Goal: Task Accomplishment & Management: Manage account settings

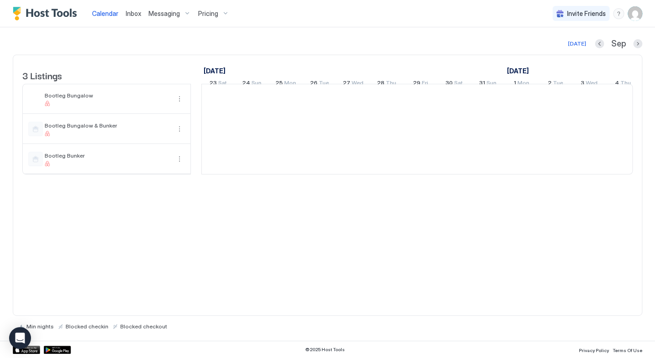
scroll to position [0, 506]
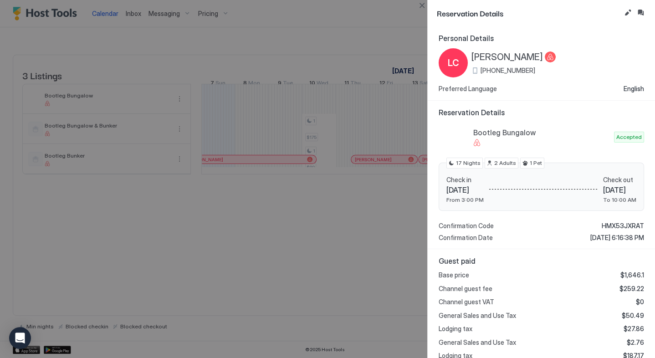
click at [468, 190] on span "[DATE]" at bounding box center [464, 189] width 37 height 9
click at [258, 319] on div at bounding box center [327, 179] width 655 height 358
click at [625, 14] on button "Edit reservation" at bounding box center [627, 12] width 11 height 11
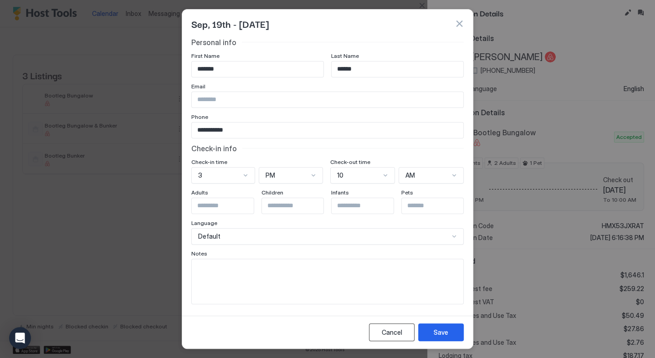
click at [394, 335] on div "Cancel" at bounding box center [391, 332] width 20 height 10
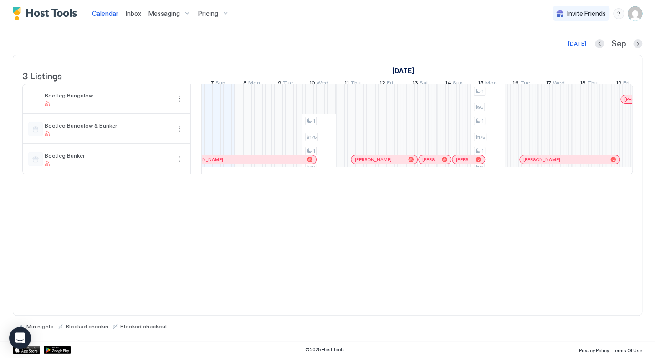
click at [590, 109] on div "1 $175 1 $89 1 $95 1 $175 1 $89 [PERSON_NAME] [PERSON_NAME] [PERSON_NAME] [PERS…" at bounding box center [588, 129] width 1785 height 90
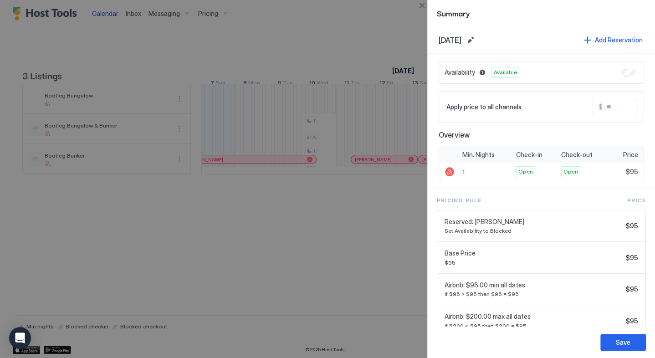
click at [326, 310] on div at bounding box center [327, 179] width 655 height 358
click at [387, 21] on div at bounding box center [327, 179] width 655 height 358
click at [419, 6] on button "Close" at bounding box center [421, 5] width 11 height 11
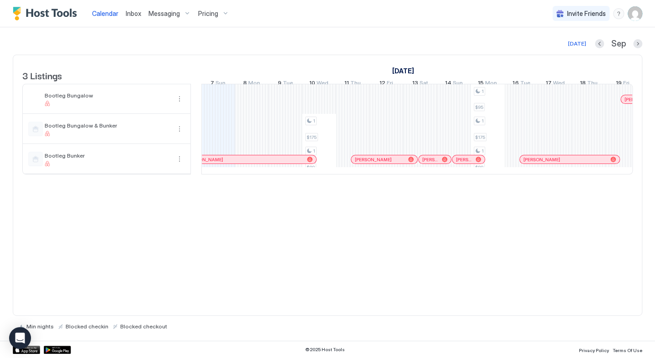
click at [535, 163] on div "[PERSON_NAME]" at bounding box center [569, 159] width 100 height 8
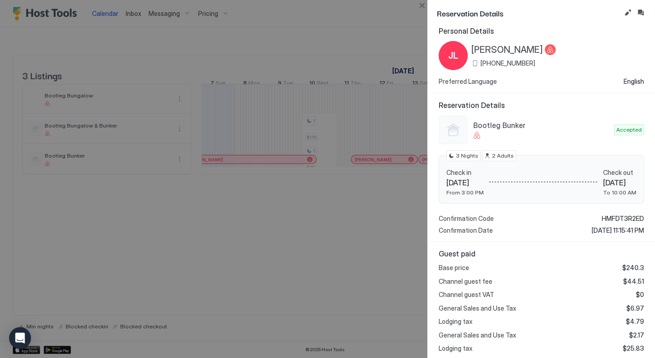
scroll to position [0, 0]
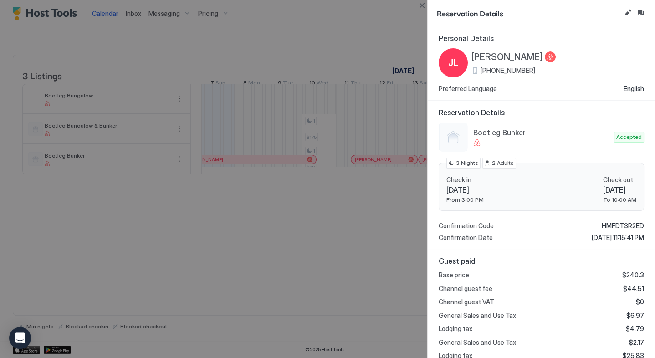
click at [360, 16] on div at bounding box center [327, 179] width 655 height 358
click at [419, 5] on button "Close" at bounding box center [421, 5] width 11 height 11
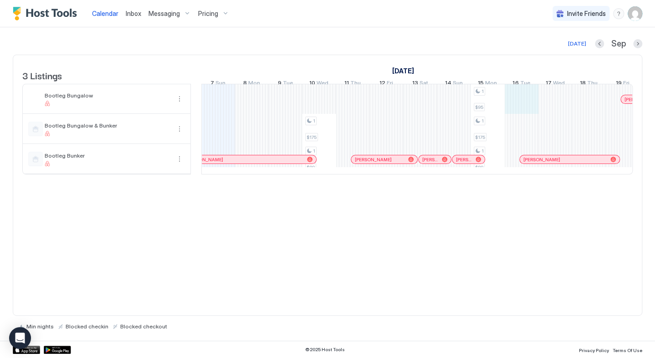
click at [513, 101] on div "1 $175 1 $89 1 $95 1 $175 1 $89 [PERSON_NAME] [PERSON_NAME] [PERSON_NAME] [PERS…" at bounding box center [588, 129] width 1785 height 90
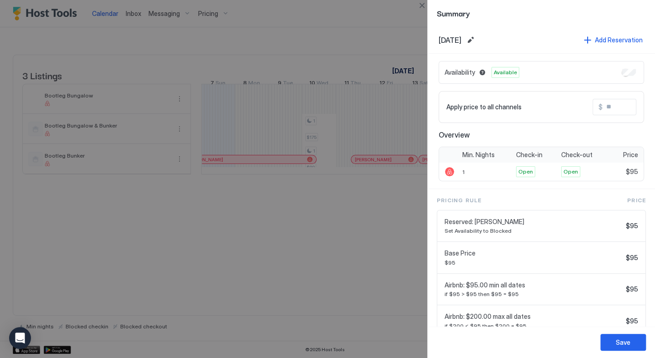
click at [387, 238] on div at bounding box center [327, 179] width 655 height 358
click at [388, 20] on div at bounding box center [327, 179] width 655 height 358
click at [426, 7] on button "Close" at bounding box center [421, 5] width 11 height 11
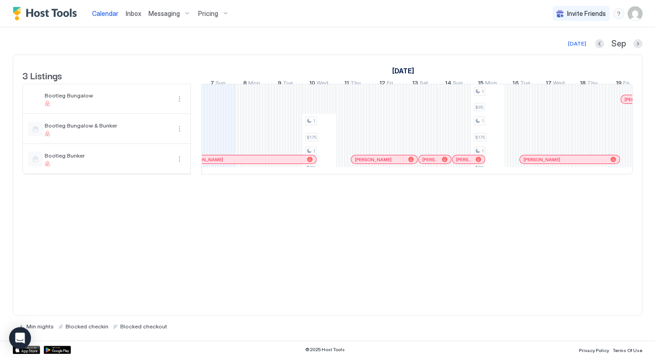
click at [493, 104] on div "1 $175 1 $89 1 $95 1 $175 1 $89 [PERSON_NAME] [PERSON_NAME] [PERSON_NAME] [PERS…" at bounding box center [588, 129] width 1785 height 90
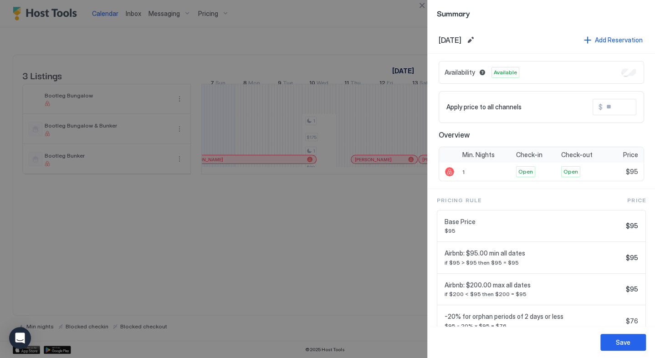
click at [384, 32] on div at bounding box center [327, 179] width 655 height 358
click at [419, 5] on button "Close" at bounding box center [421, 5] width 11 height 11
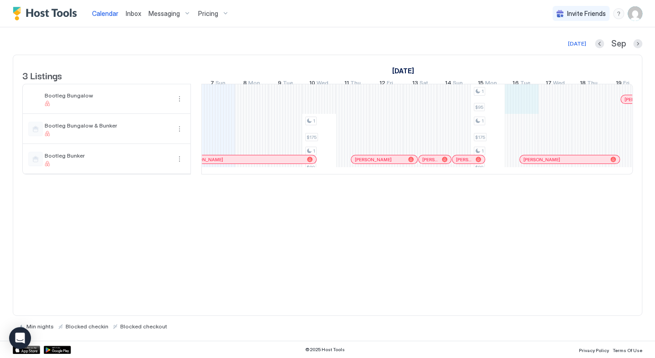
click at [517, 101] on div "1 $175 1 $89 1 $95 1 $175 1 $89 [PERSON_NAME] [PERSON_NAME] [PERSON_NAME] [PERS…" at bounding box center [588, 129] width 1785 height 90
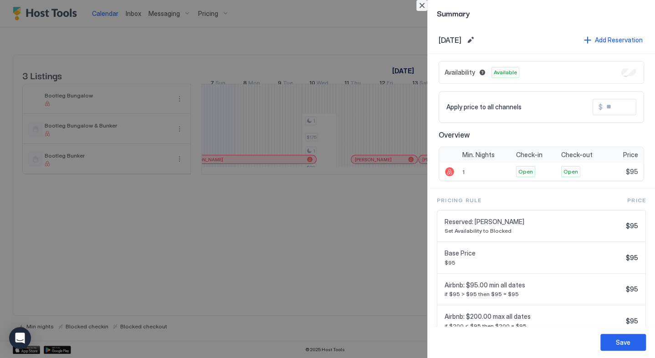
click at [419, 8] on button "Close" at bounding box center [421, 5] width 11 height 11
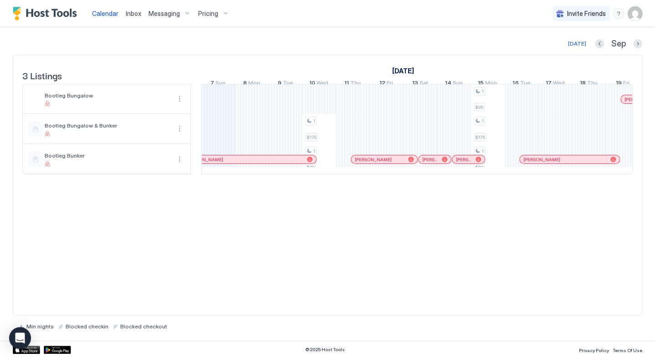
click at [545, 101] on div "1 $175 1 $89 1 $95 1 $175 1 $89 [PERSON_NAME] [PERSON_NAME] [PERSON_NAME] [PERS…" at bounding box center [588, 129] width 1785 height 90
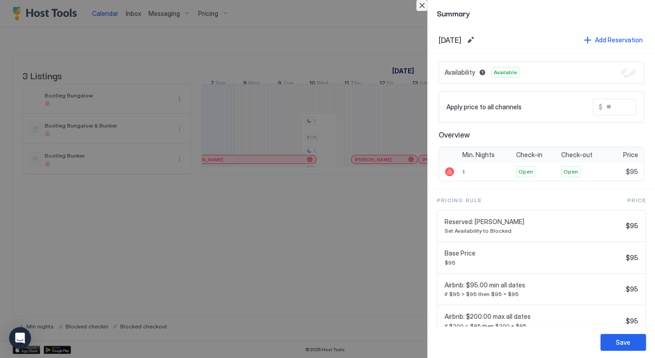
click at [422, 6] on button "Close" at bounding box center [421, 5] width 11 height 11
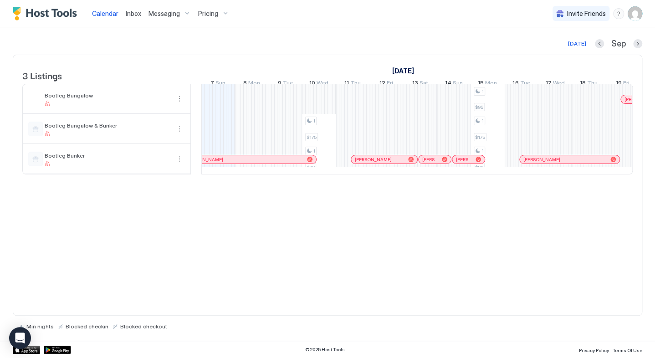
click at [584, 100] on div "1 $175 1 $89 1 $95 1 $175 1 $89 [PERSON_NAME] [PERSON_NAME] [PERSON_NAME] [PERS…" at bounding box center [588, 129] width 1785 height 90
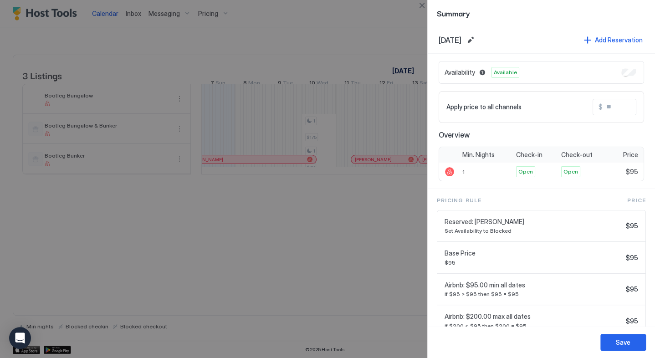
click at [350, 28] on div at bounding box center [327, 179] width 655 height 358
click at [476, 43] on button "Edit date range" at bounding box center [470, 40] width 11 height 11
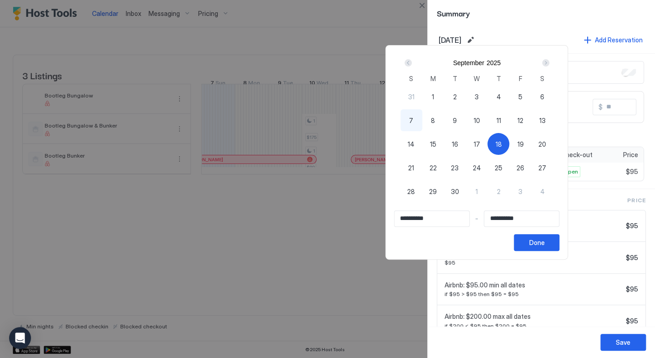
click at [436, 141] on span "15" at bounding box center [433, 144] width 6 height 10
type input "**********"
click at [531, 144] on div "19" at bounding box center [520, 144] width 22 height 22
type input "**********"
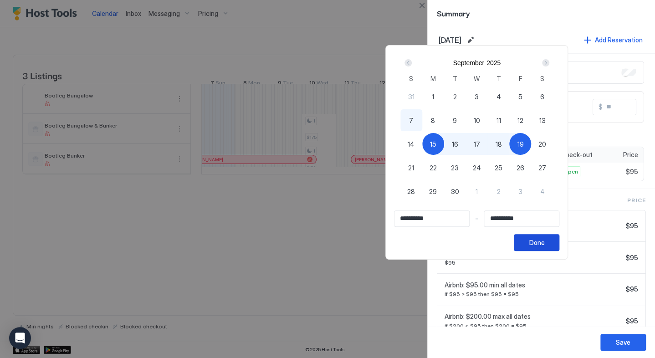
click at [559, 247] on button "Done" at bounding box center [536, 242] width 46 height 17
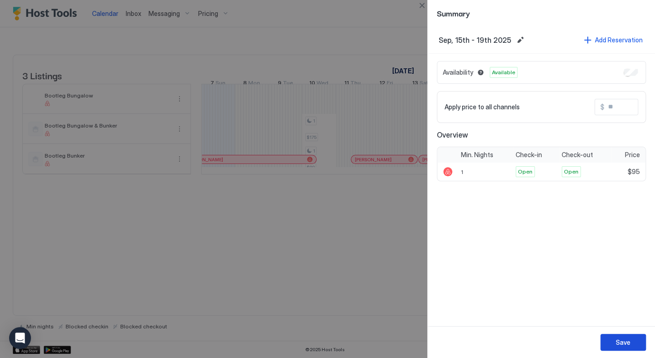
click at [621, 342] on div "Save" at bounding box center [622, 342] width 15 height 10
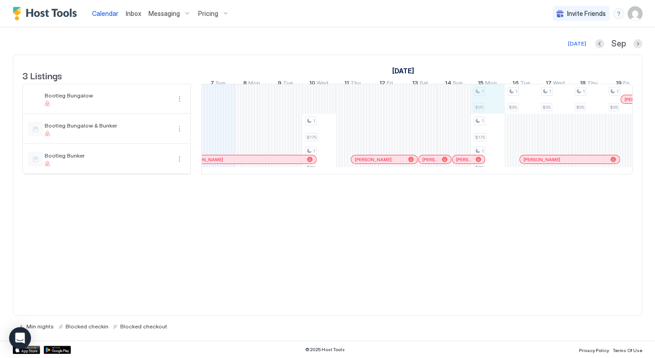
click at [482, 103] on div "1 $175 1 $89 1 $95 1 $175 1 $89 1 $95 1 $95 1 $95 1 $95 [PERSON_NAME] [PERSON_N…" at bounding box center [588, 129] width 1785 height 90
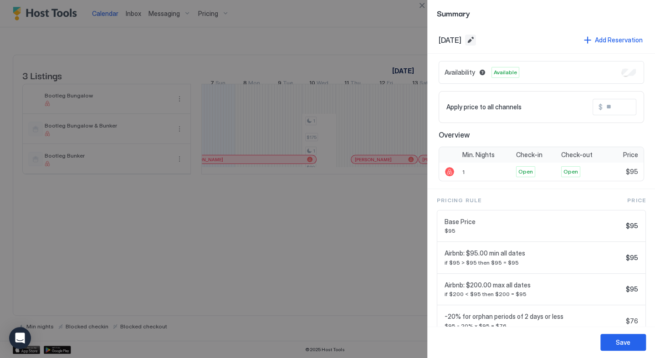
click at [476, 41] on button "Edit date range" at bounding box center [470, 40] width 11 height 11
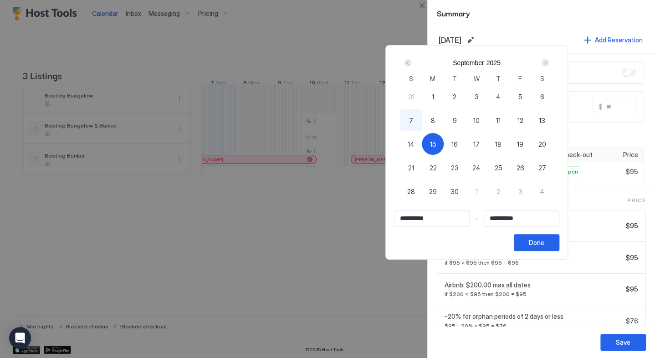
click at [550, 59] on div "Next" at bounding box center [544, 62] width 11 height 11
click at [435, 120] on span "6" at bounding box center [433, 121] width 4 height 10
type input "**********"
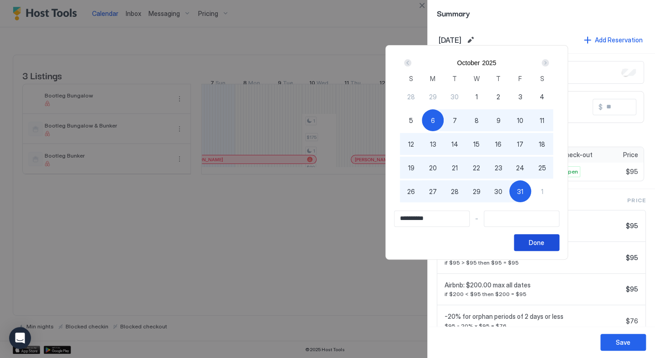
click at [544, 246] on div "Done" at bounding box center [536, 243] width 15 height 10
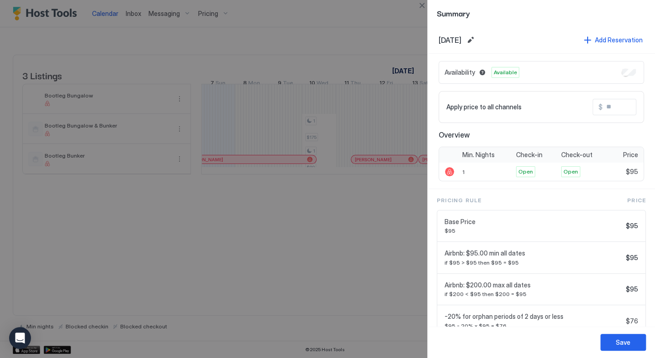
click at [391, 25] on div at bounding box center [327, 179] width 655 height 358
click at [419, 4] on button "Close" at bounding box center [421, 5] width 11 height 11
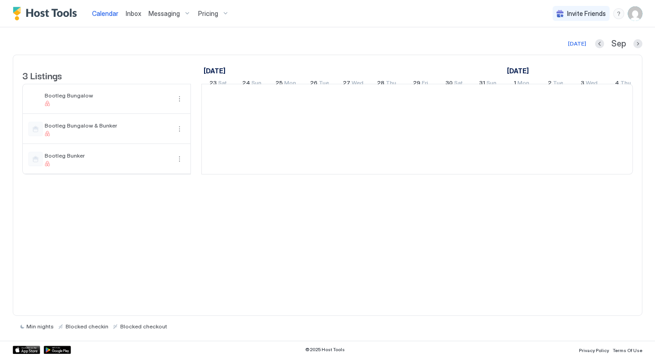
scroll to position [0, 506]
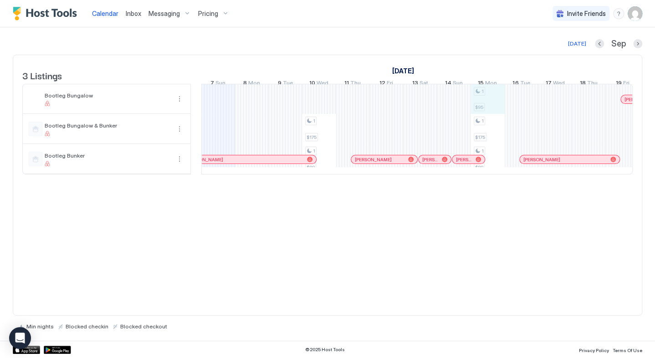
click at [486, 107] on div "1 $175 1 $89 1 $95 1 $175 1 $89 [PERSON_NAME] [PERSON_NAME] [PERSON_NAME] [PERS…" at bounding box center [588, 129] width 1785 height 90
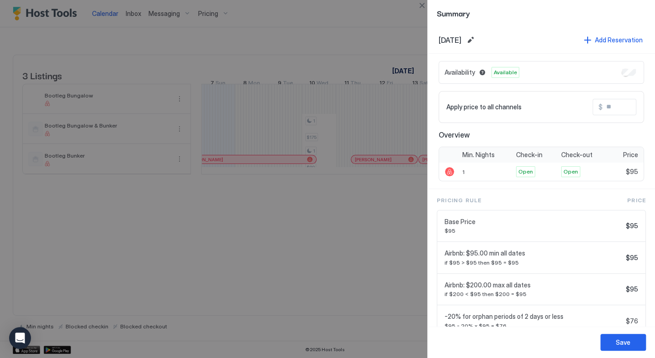
click at [506, 46] on div "Sep, 15th 2025 Add Reservation" at bounding box center [540, 39] width 227 height 27
click at [476, 36] on button "Edit date range" at bounding box center [470, 40] width 11 height 11
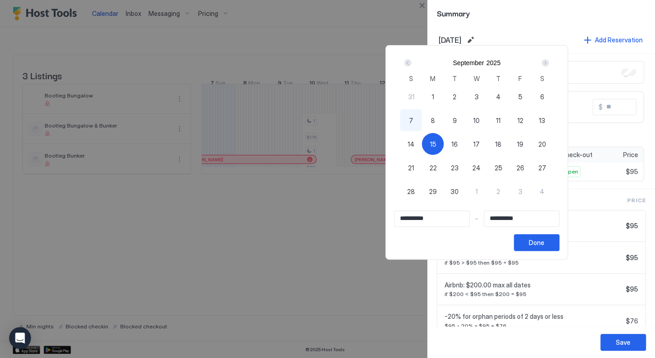
click at [509, 143] on div "18" at bounding box center [498, 144] width 22 height 22
type input "**********"
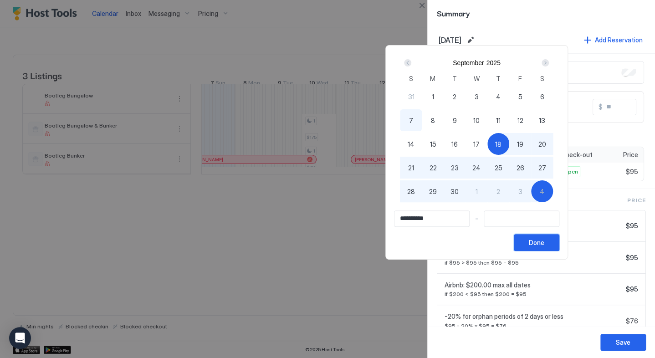
click at [559, 236] on button "Done" at bounding box center [536, 242] width 46 height 17
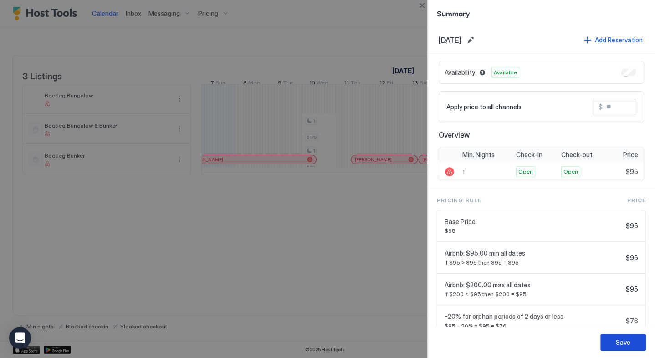
click at [627, 343] on div "Save" at bounding box center [622, 342] width 15 height 10
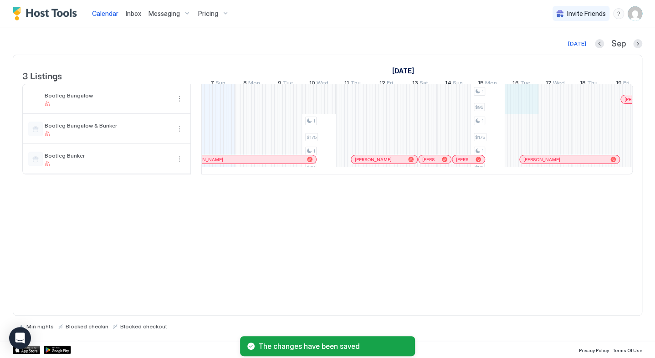
click at [522, 108] on div "1 $175 1 $89 1 $95 1 $175 1 $89 [PERSON_NAME] [PERSON_NAME] [PERSON_NAME] [PERS…" at bounding box center [588, 129] width 1785 height 90
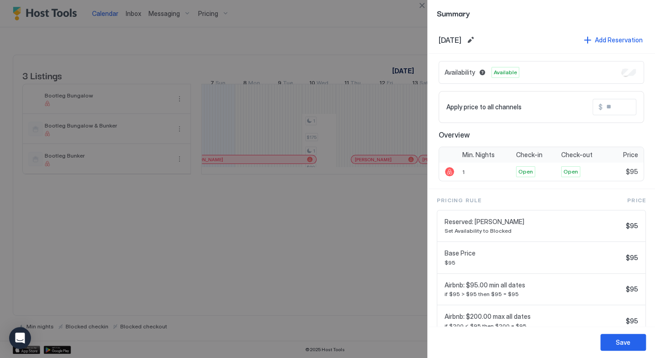
click at [330, 43] on div at bounding box center [327, 179] width 655 height 358
click at [621, 341] on div "Save" at bounding box center [622, 342] width 15 height 10
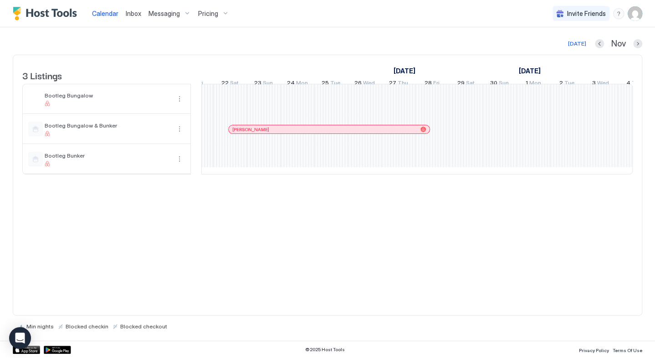
scroll to position [0, 0]
